Goal: Browse casually: Explore the website without a specific task or goal

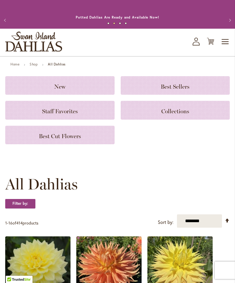
click at [186, 114] on span "Collections" at bounding box center [175, 111] width 28 height 7
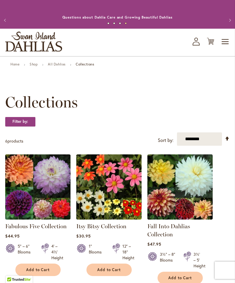
click at [65, 56] on div "Toggle Nav Shop All Shop Dahlia Tubers Collections Fresh Cut Dahlias Gardening …" at bounding box center [117, 43] width 235 height 28
click at [66, 56] on div "Toggle Nav Shop All Shop Dahlia Tubers Collections Fresh Cut Dahlias Gardening …" at bounding box center [117, 43] width 235 height 28
click at [61, 66] on link "All Dahlias" at bounding box center [57, 64] width 18 height 4
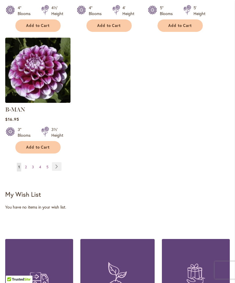
scroll to position [817, 0]
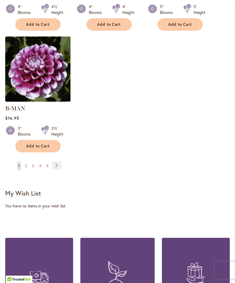
click at [35, 163] on link "Page 3" at bounding box center [32, 166] width 5 height 9
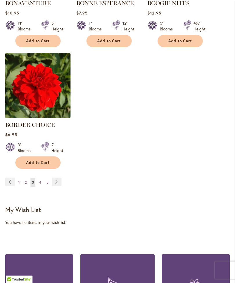
scroll to position [793, 0]
click at [28, 187] on link "Page 2" at bounding box center [26, 182] width 5 height 9
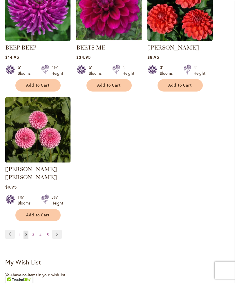
scroll to position [749, 0]
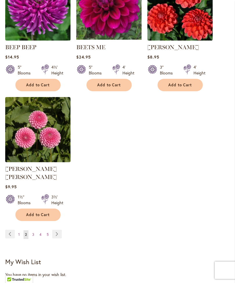
click at [41, 237] on link "Page 4" at bounding box center [40, 235] width 5 height 9
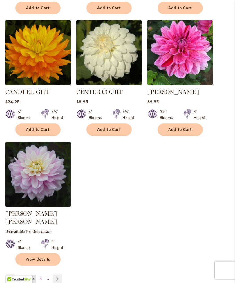
scroll to position [713, 0]
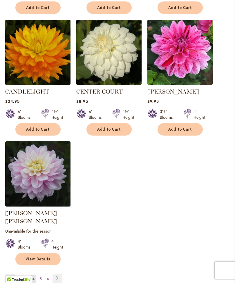
click at [41, 281] on link "Page 5" at bounding box center [40, 279] width 5 height 9
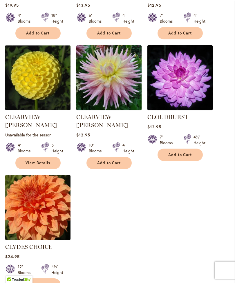
scroll to position [687, 0]
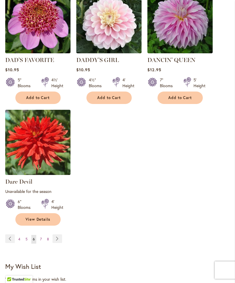
scroll to position [750, 0]
click at [42, 241] on link "Page 7" at bounding box center [41, 239] width 5 height 9
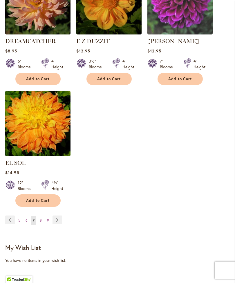
scroll to position [769, 0]
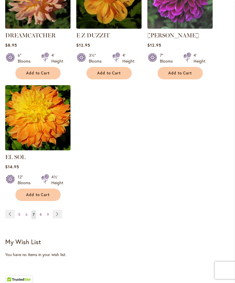
click at [42, 211] on link "Page 8" at bounding box center [40, 215] width 5 height 9
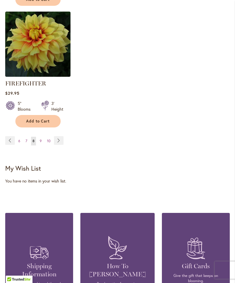
scroll to position [859, 0]
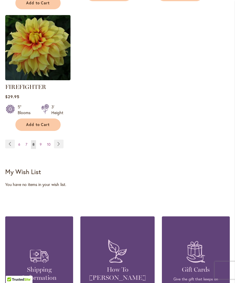
click at [43, 147] on link "Page 9" at bounding box center [40, 144] width 5 height 9
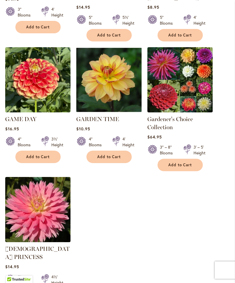
scroll to position [704, 0]
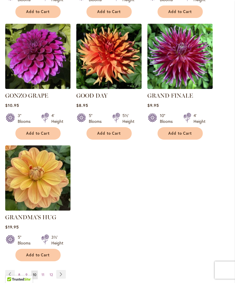
scroll to position [709, 0]
click at [45, 271] on link "Page 11" at bounding box center [43, 275] width 6 height 9
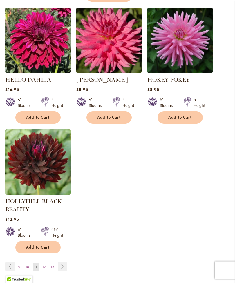
scroll to position [738, 0]
click at [46, 271] on link "Page 12" at bounding box center [44, 267] width 6 height 9
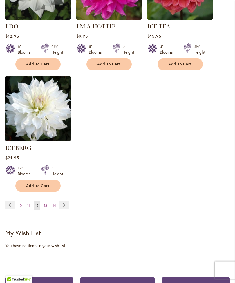
scroll to position [778, 0]
click at [47, 204] on span "13" at bounding box center [45, 206] width 3 height 4
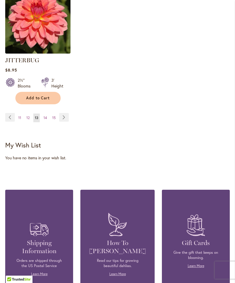
scroll to position [880, 0]
click at [48, 114] on link "Page 14" at bounding box center [45, 118] width 6 height 9
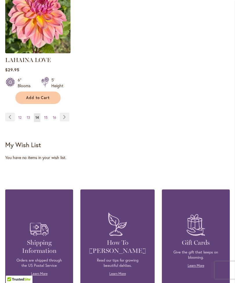
scroll to position [866, 0]
click at [47, 116] on span "15" at bounding box center [45, 117] width 3 height 4
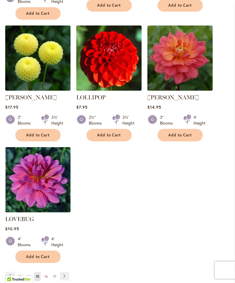
scroll to position [715, 0]
click at [48, 273] on link "Page 16" at bounding box center [46, 277] width 6 height 9
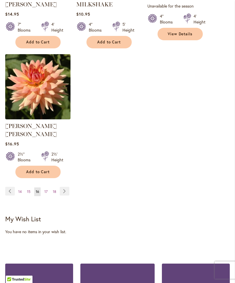
scroll to position [808, 0]
click at [51, 188] on link "Page 18" at bounding box center [54, 192] width 6 height 9
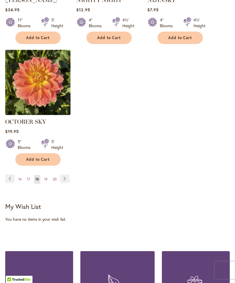
scroll to position [802, 0]
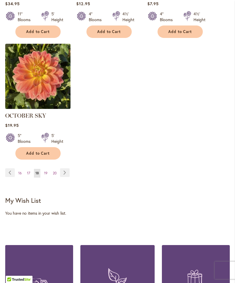
click at [51, 175] on link "Page 20" at bounding box center [54, 173] width 7 height 9
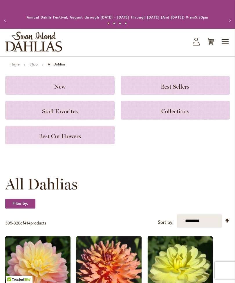
click at [74, 215] on div "Filter by:" at bounding box center [117, 207] width 225 height 16
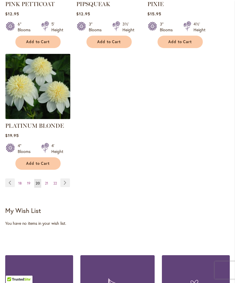
scroll to position [808, 0]
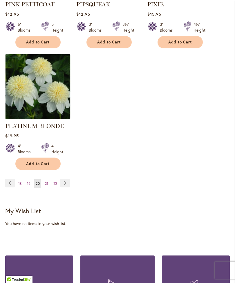
click at [49, 181] on link "Page 21" at bounding box center [47, 184] width 6 height 9
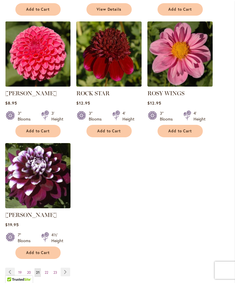
scroll to position [713, 0]
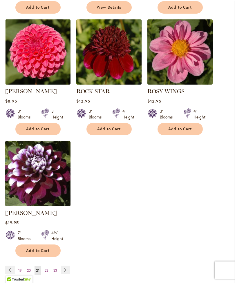
click at [49, 272] on link "Page 22" at bounding box center [46, 271] width 6 height 9
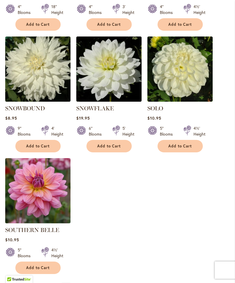
scroll to position [696, 0]
click at [49, 283] on link "Page 23" at bounding box center [47, 288] width 7 height 9
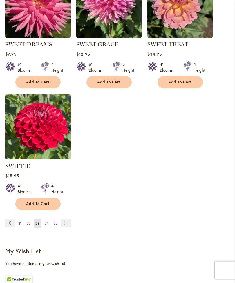
scroll to position [761, 0]
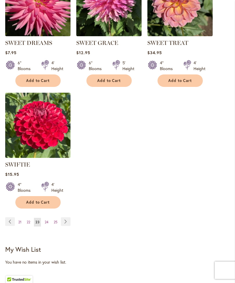
click at [50, 225] on link "Page 24" at bounding box center [46, 222] width 7 height 9
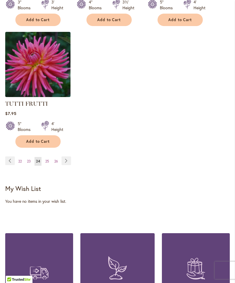
scroll to position [823, 0]
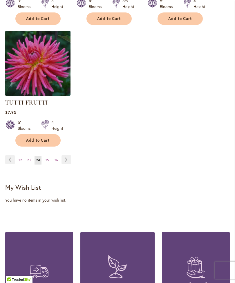
click at [50, 159] on link "Page 25" at bounding box center [47, 160] width 7 height 9
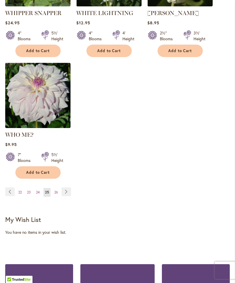
scroll to position [791, 0]
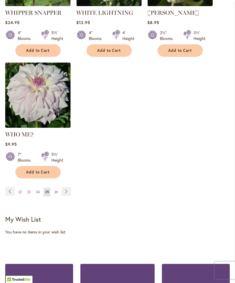
click at [57, 190] on span "26" at bounding box center [56, 192] width 4 height 4
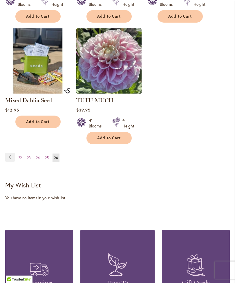
scroll to position [697, 0]
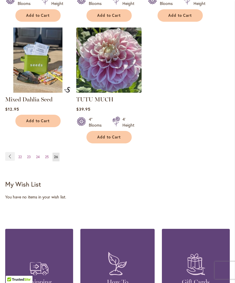
click at [26, 160] on link "Page 23" at bounding box center [29, 157] width 7 height 9
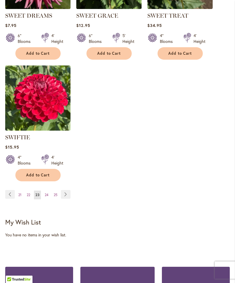
scroll to position [789, 0]
click at [50, 199] on link "Page 24" at bounding box center [46, 195] width 7 height 9
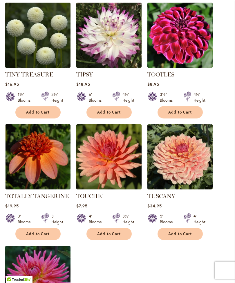
scroll to position [613, 0]
